Goal: Complete application form

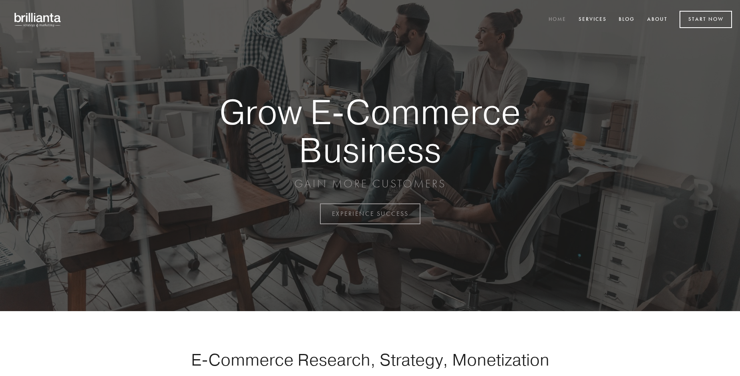
scroll to position [2099, 0]
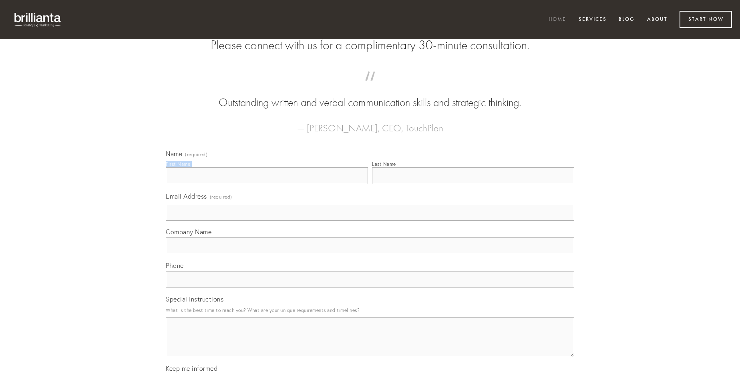
type input "[PERSON_NAME]"
click at [473, 184] on input "Last Name" at bounding box center [473, 175] width 202 height 17
type input "[PERSON_NAME]"
click at [370, 221] on input "Email Address (required)" at bounding box center [370, 212] width 408 height 17
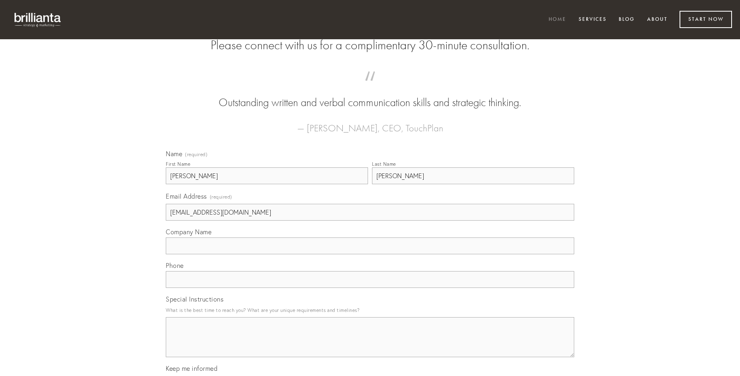
type input "[EMAIL_ADDRESS][DOMAIN_NAME]"
click at [370, 254] on input "Company Name" at bounding box center [370, 245] width 408 height 17
type input "patior"
click at [370, 288] on input "text" at bounding box center [370, 279] width 408 height 17
click at [370, 344] on textarea "Special Instructions" at bounding box center [370, 337] width 408 height 40
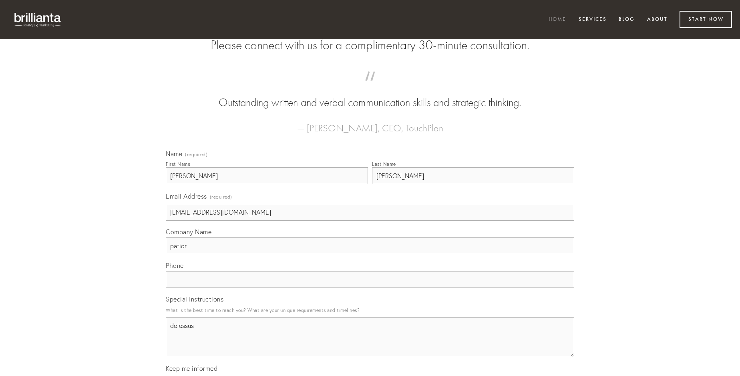
type textarea "defessus"
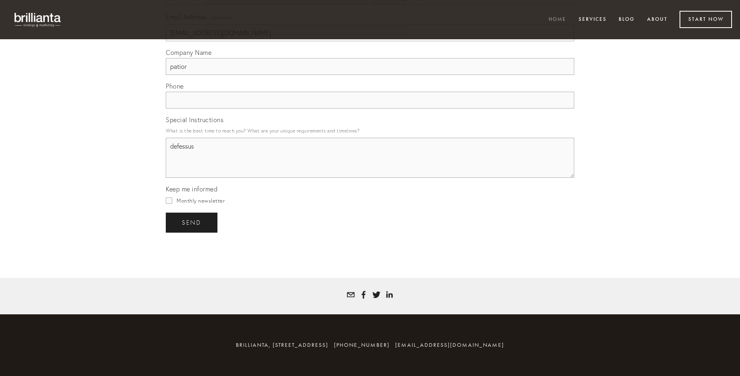
click at [192, 222] on span "send" at bounding box center [192, 222] width 20 height 7
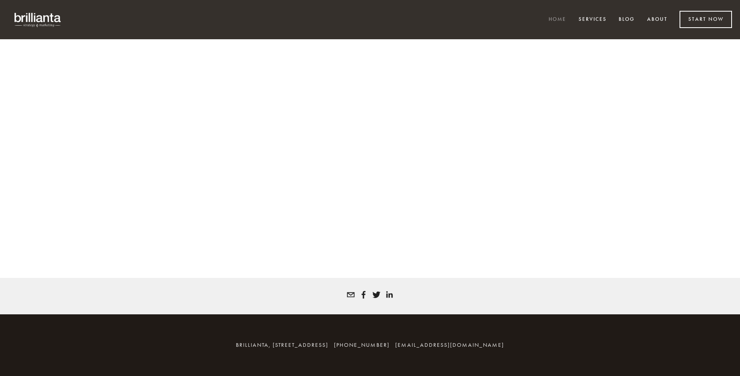
scroll to position [2088, 0]
